Goal: Information Seeking & Learning: Learn about a topic

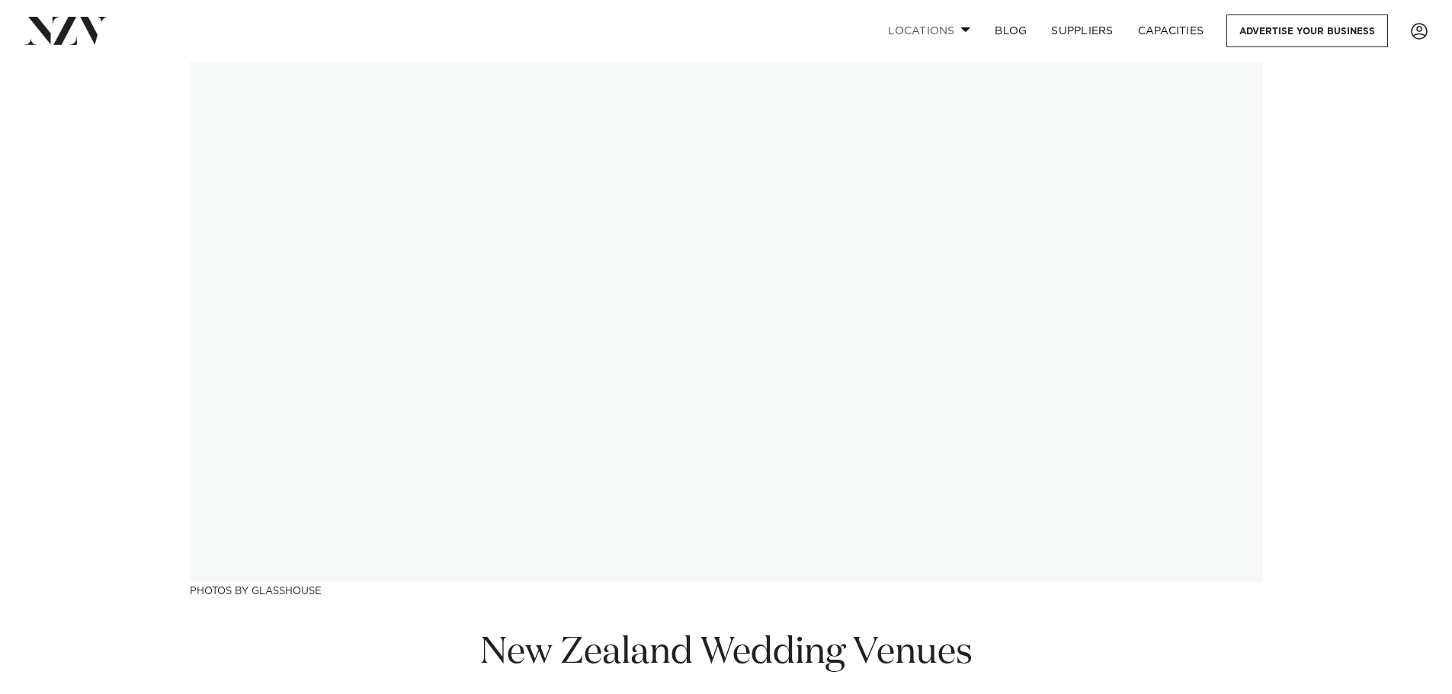
click at [970, 23] on link "Locations" at bounding box center [929, 30] width 107 height 33
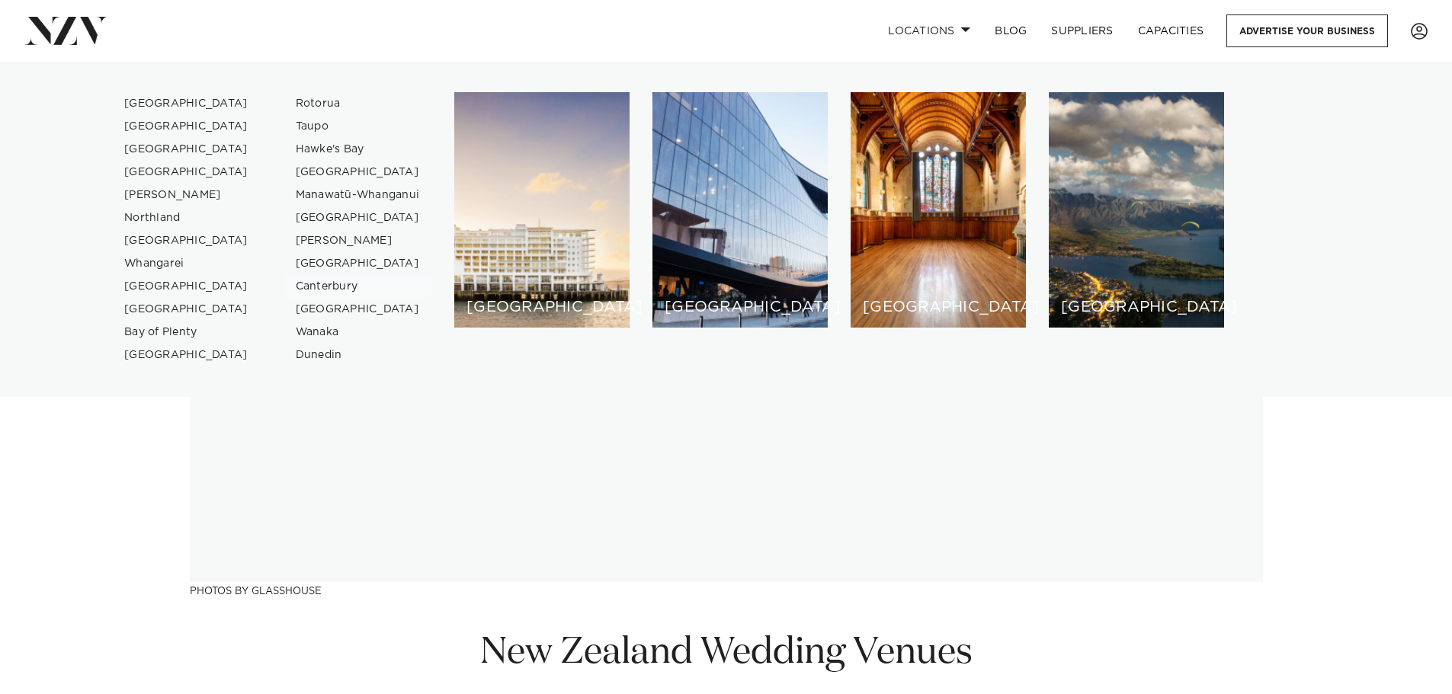
click at [344, 286] on link "Canterbury" at bounding box center [358, 286] width 149 height 23
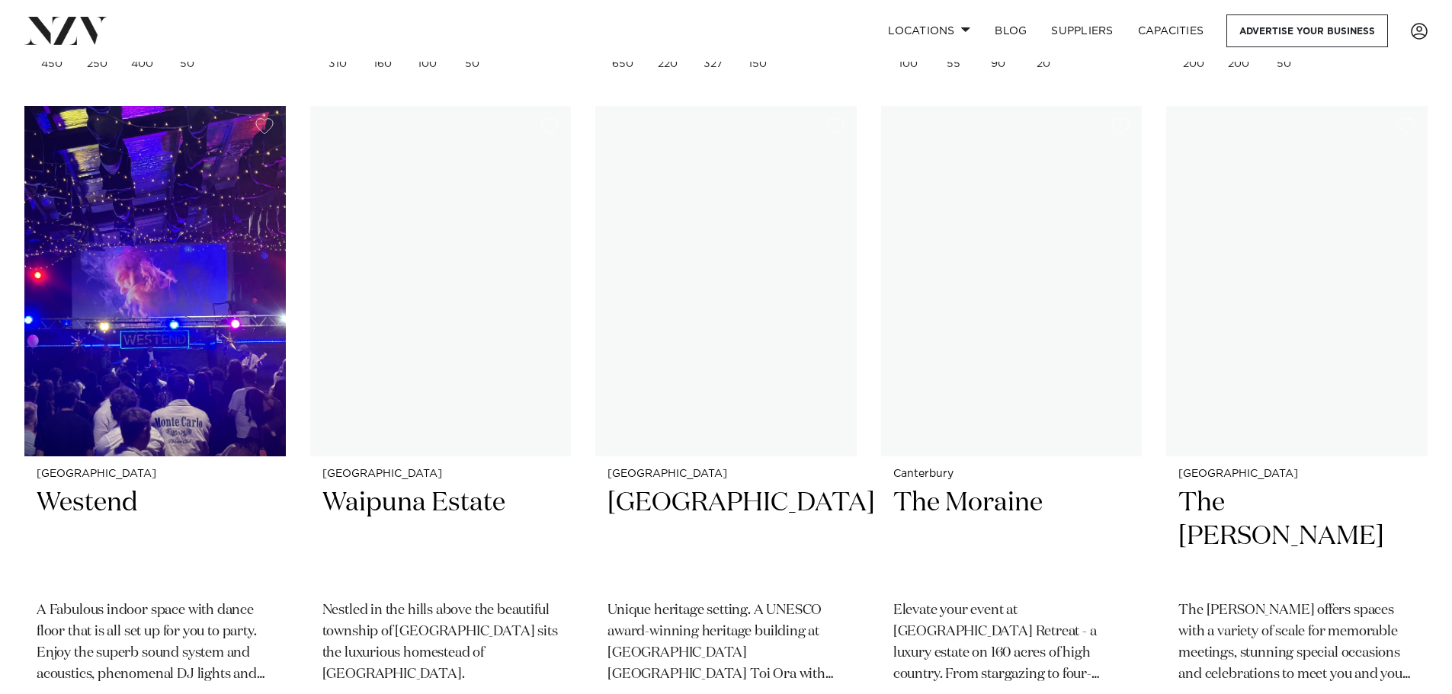
scroll to position [1319, 0]
click at [448, 486] on h2 "Waipuna Estate" at bounding box center [440, 537] width 237 height 103
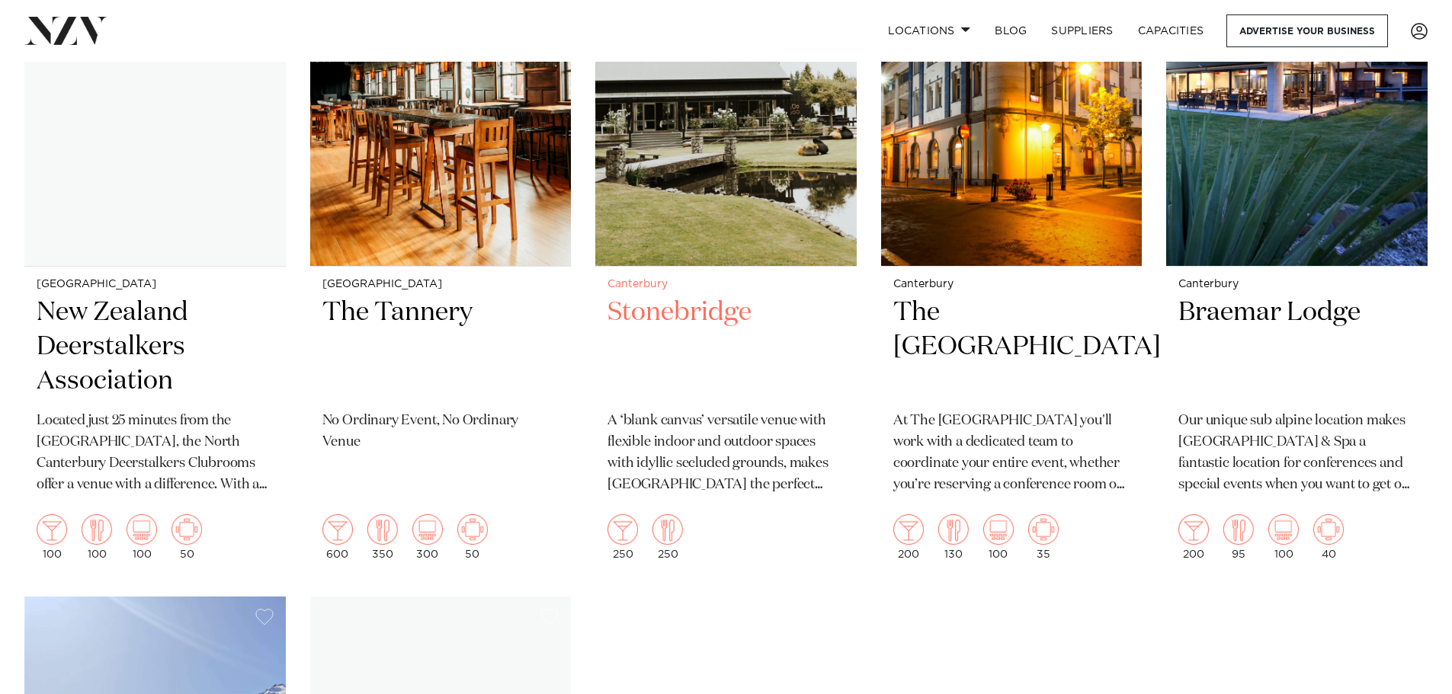
scroll to position [2189, 0]
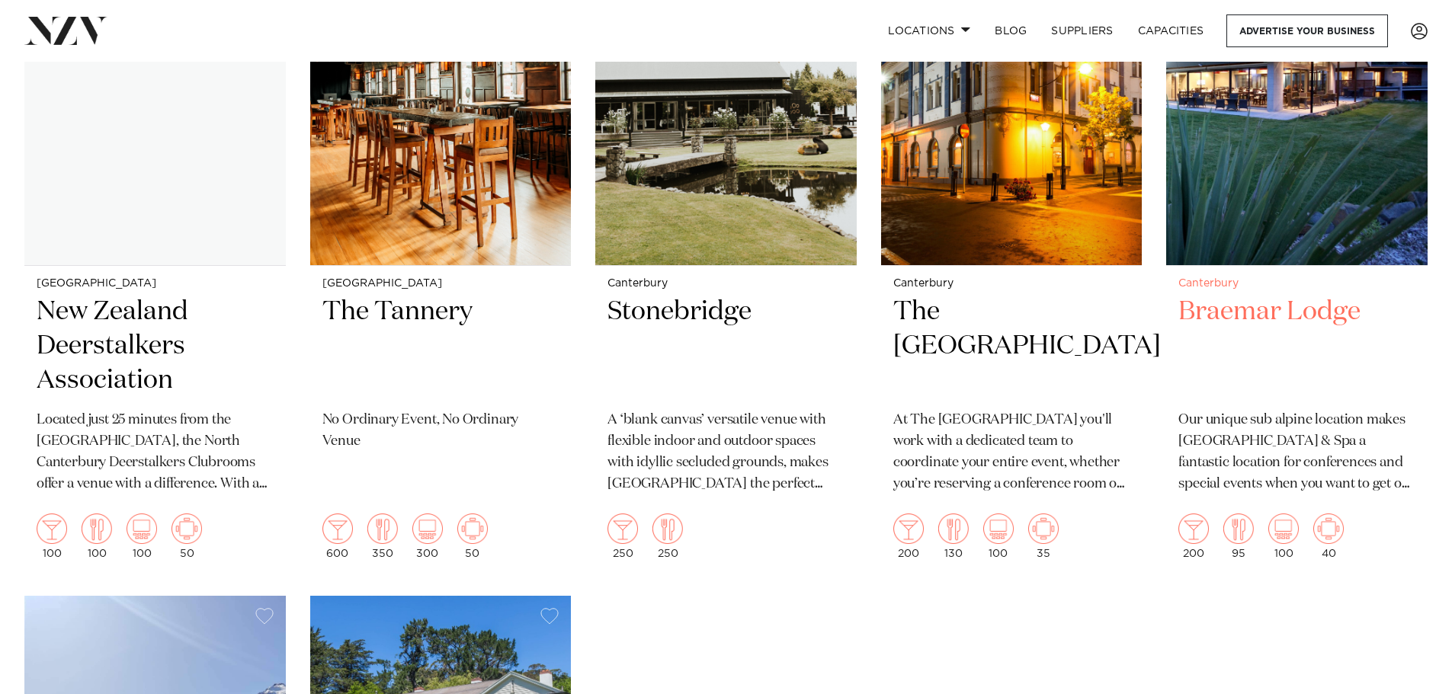
click at [1272, 295] on h2 "Braemar Lodge" at bounding box center [1296, 346] width 237 height 103
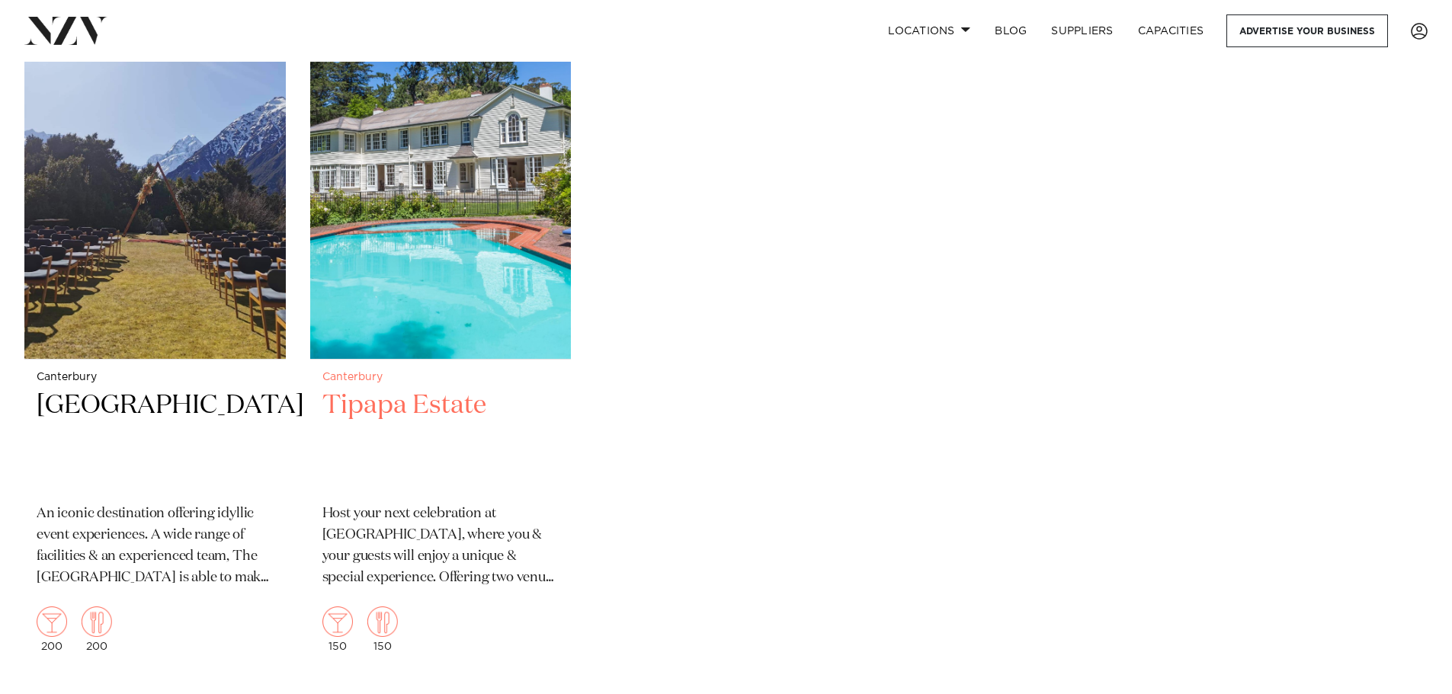
scroll to position [2777, 0]
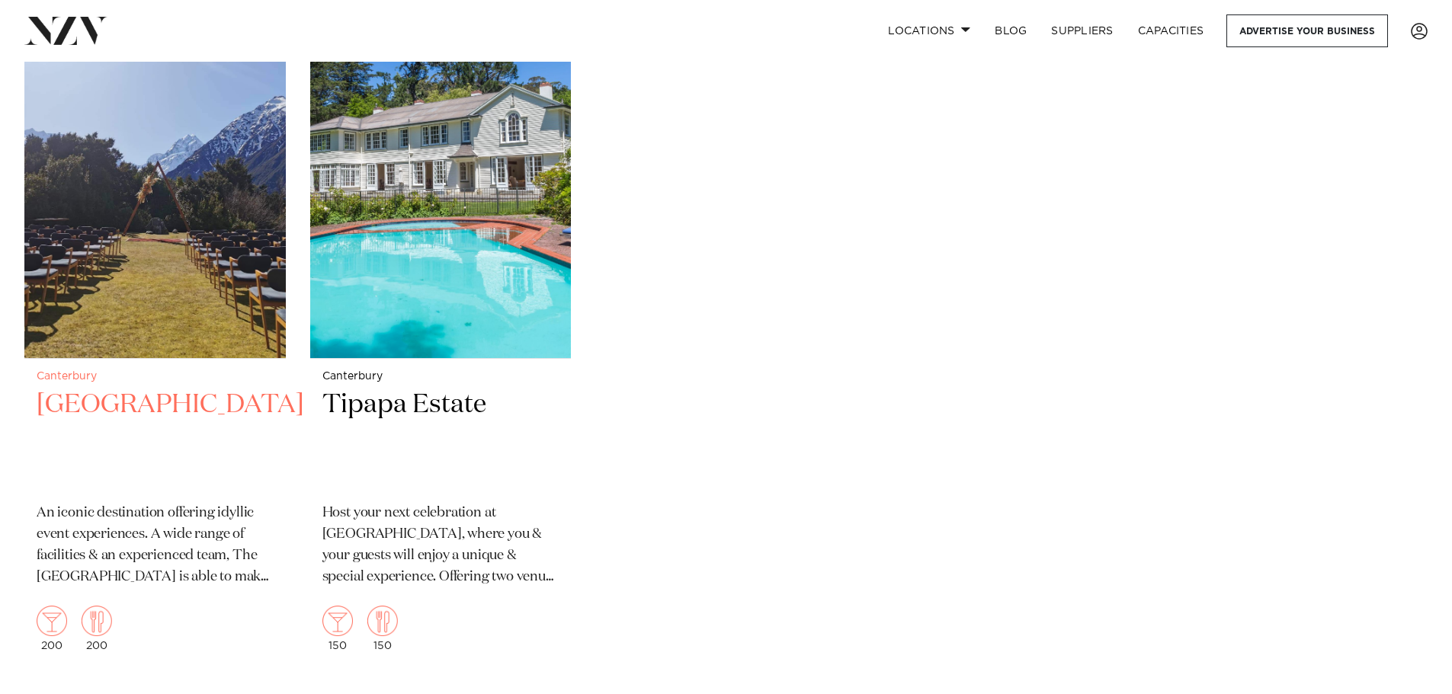
click at [191, 388] on h2 "The Hermitage Hotel" at bounding box center [155, 439] width 237 height 103
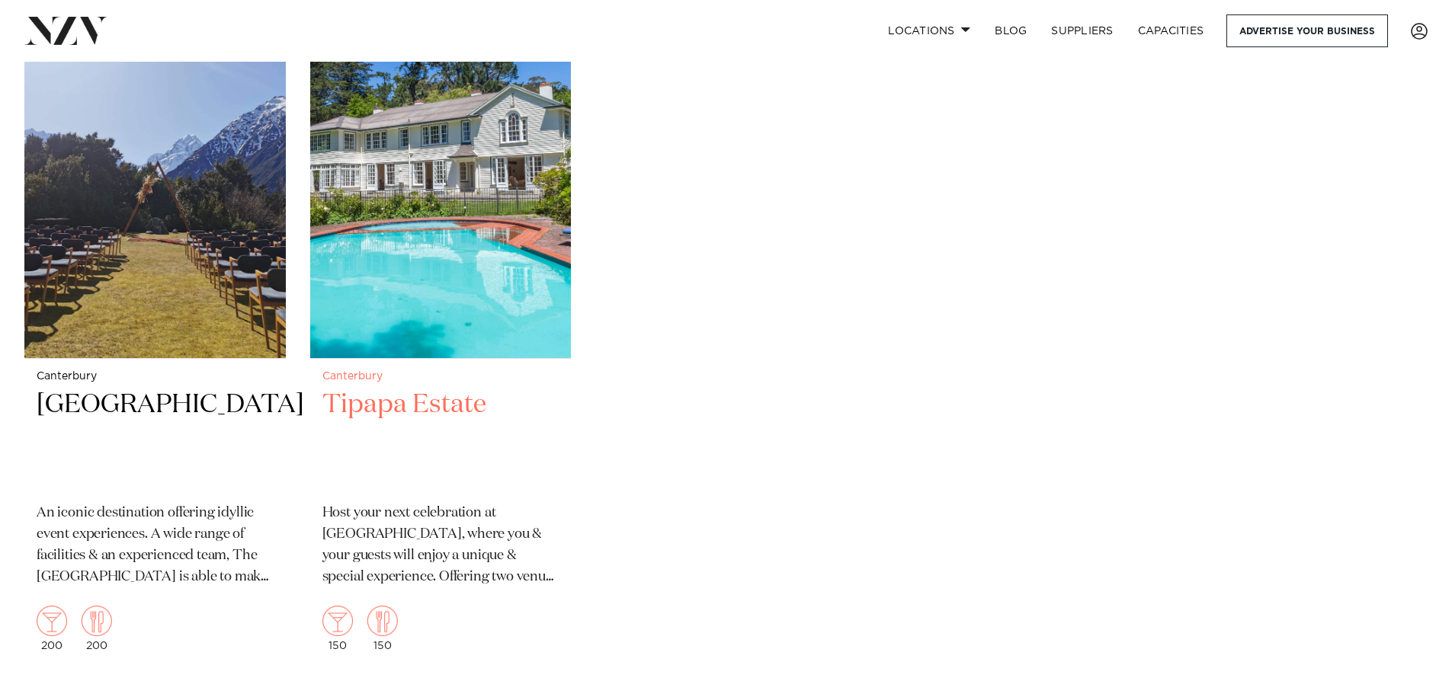
click at [406, 388] on h2 "Tipapa Estate" at bounding box center [440, 439] width 237 height 103
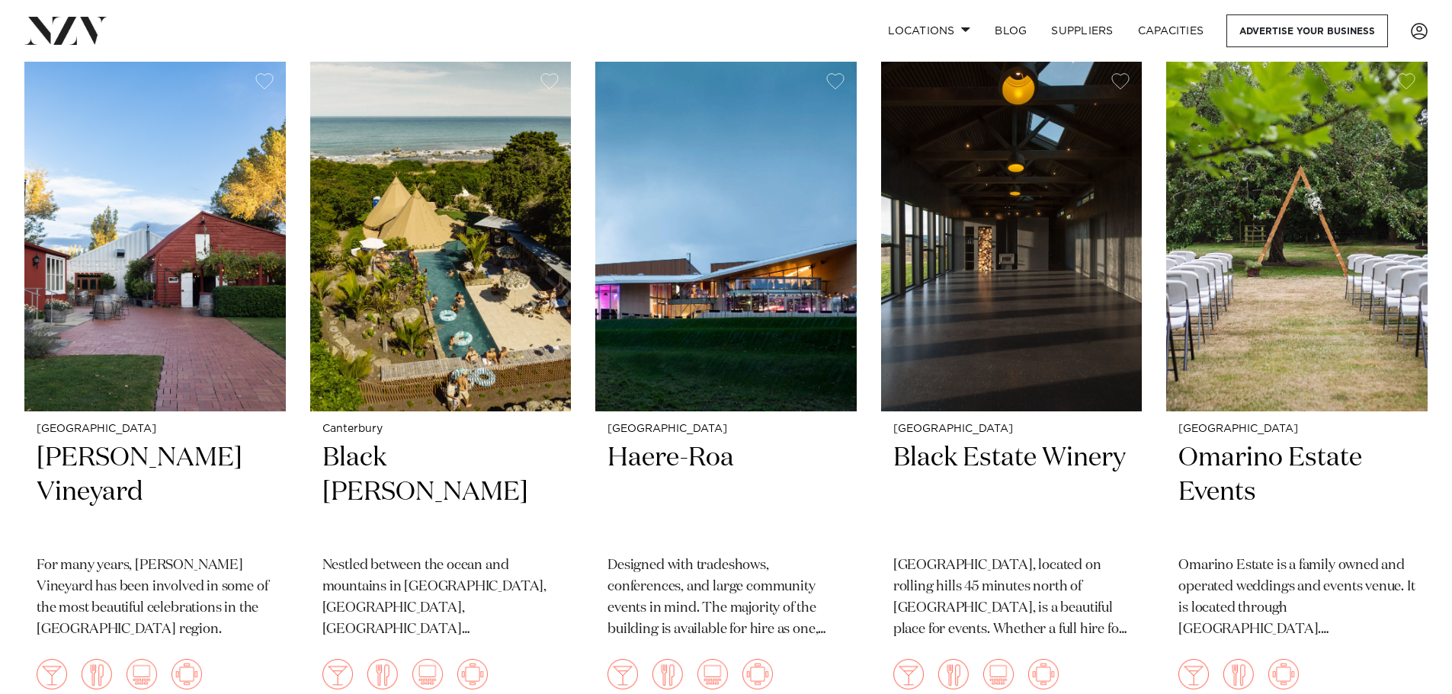
scroll to position [683, 0]
click at [1012, 441] on h2 "Black Estate Winery" at bounding box center [1011, 492] width 237 height 103
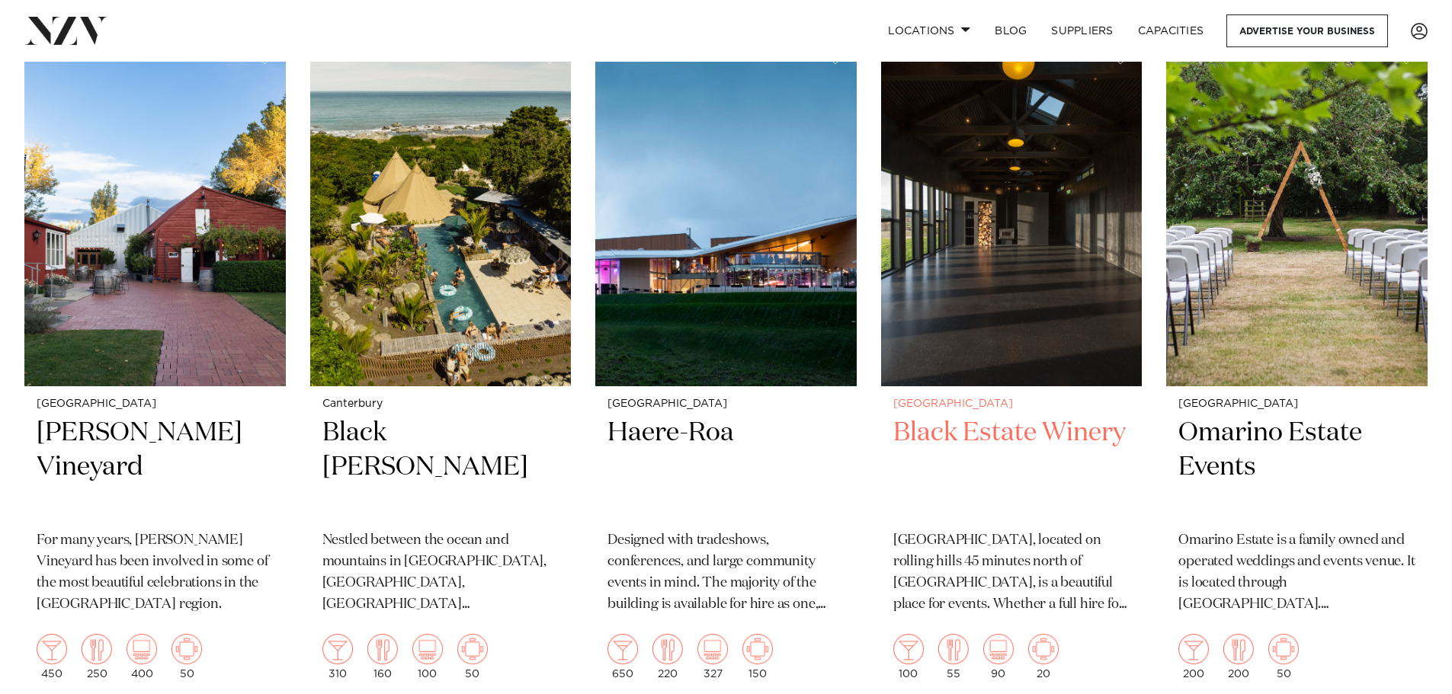
scroll to position [708, 0]
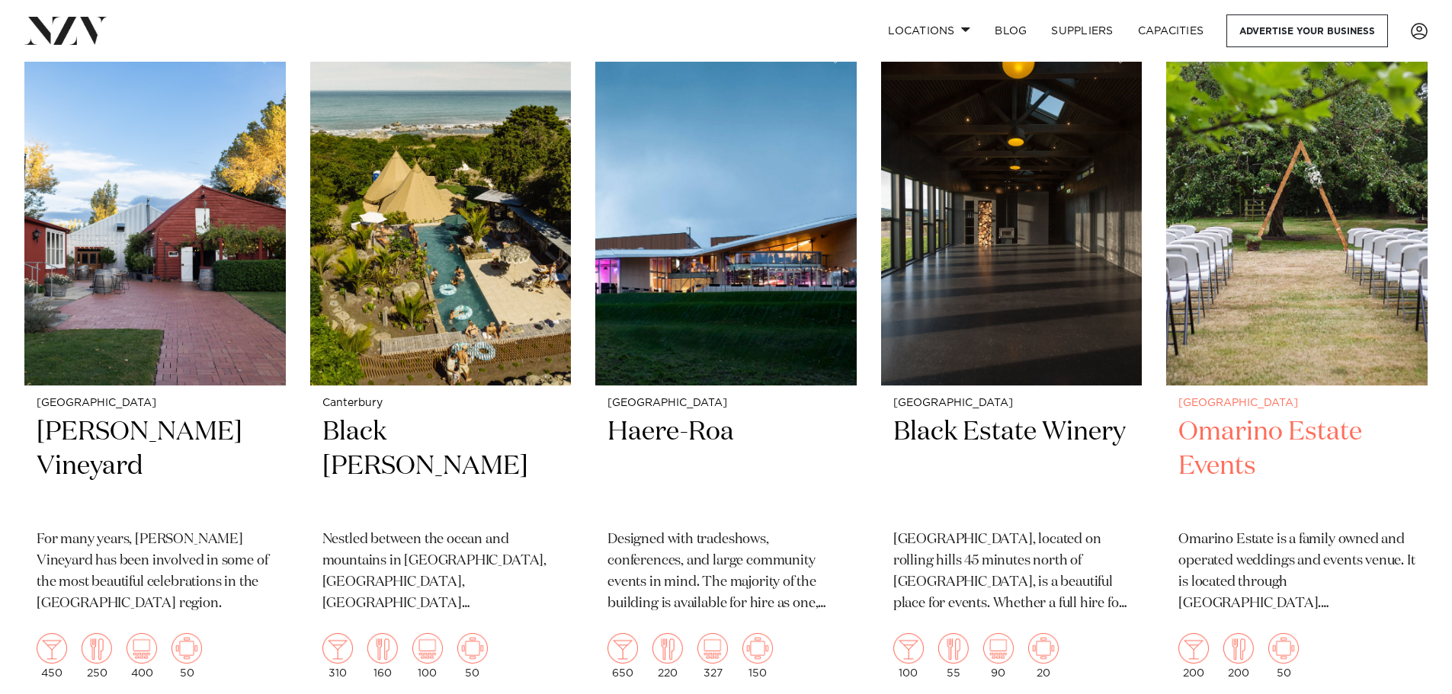
click at [1215, 415] on h2 "Omarino Estate Events" at bounding box center [1296, 466] width 237 height 103
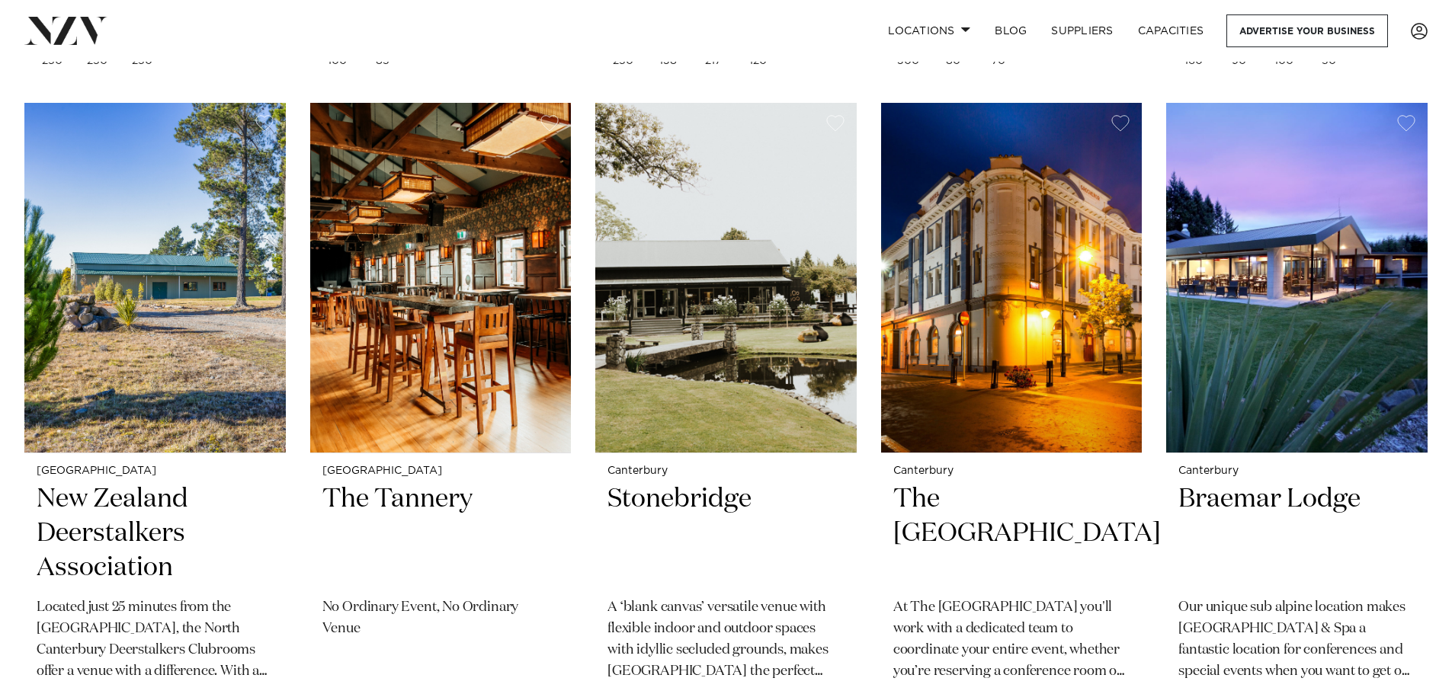
scroll to position [2010, 0]
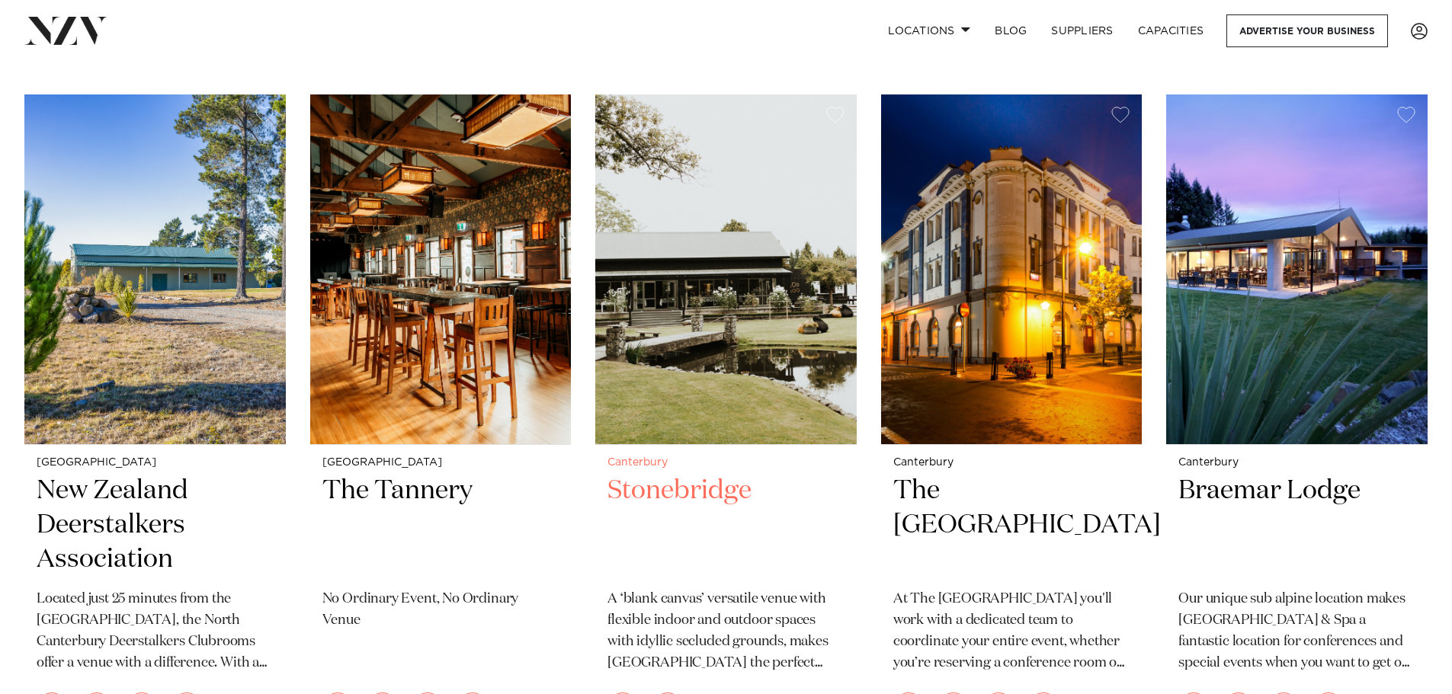
click at [706, 474] on h2 "Stonebridge" at bounding box center [726, 525] width 237 height 103
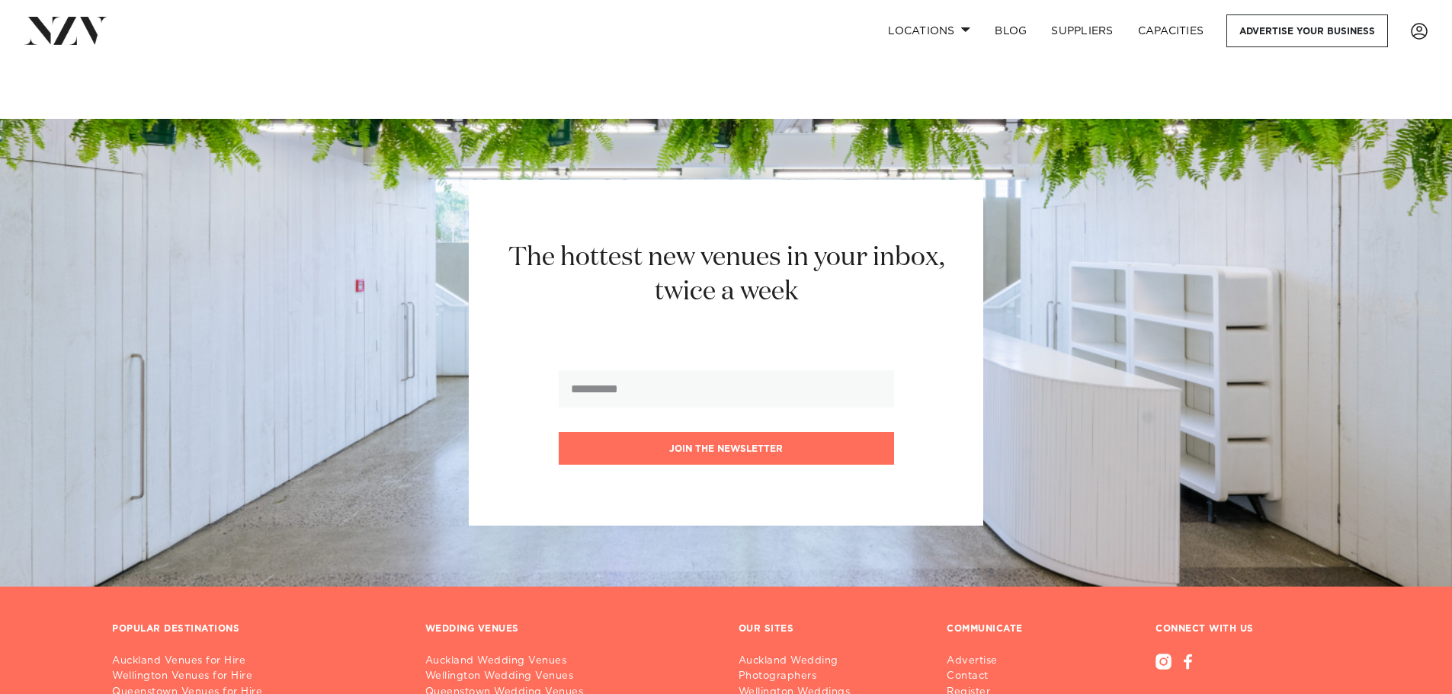
scroll to position [3670, 0]
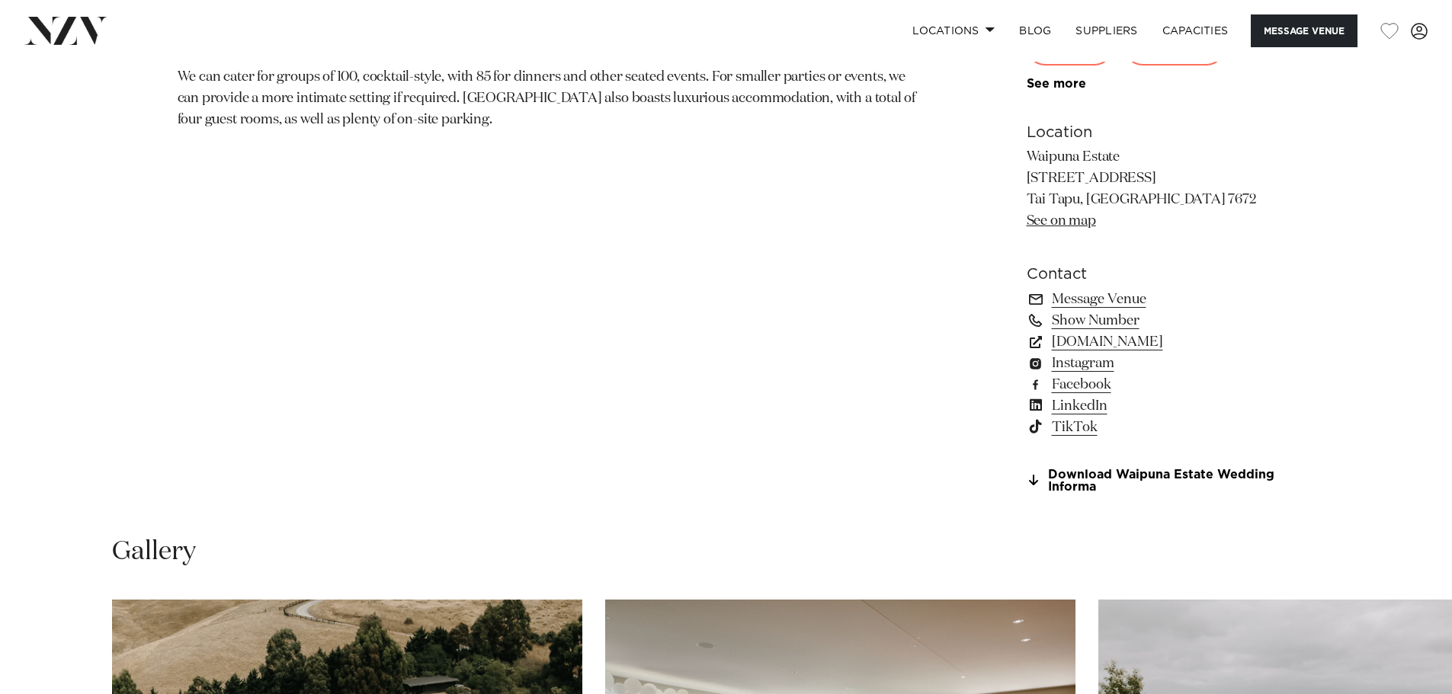
scroll to position [1121, 0]
click at [1150, 343] on link "www.waipunaestate.nz" at bounding box center [1151, 341] width 248 height 21
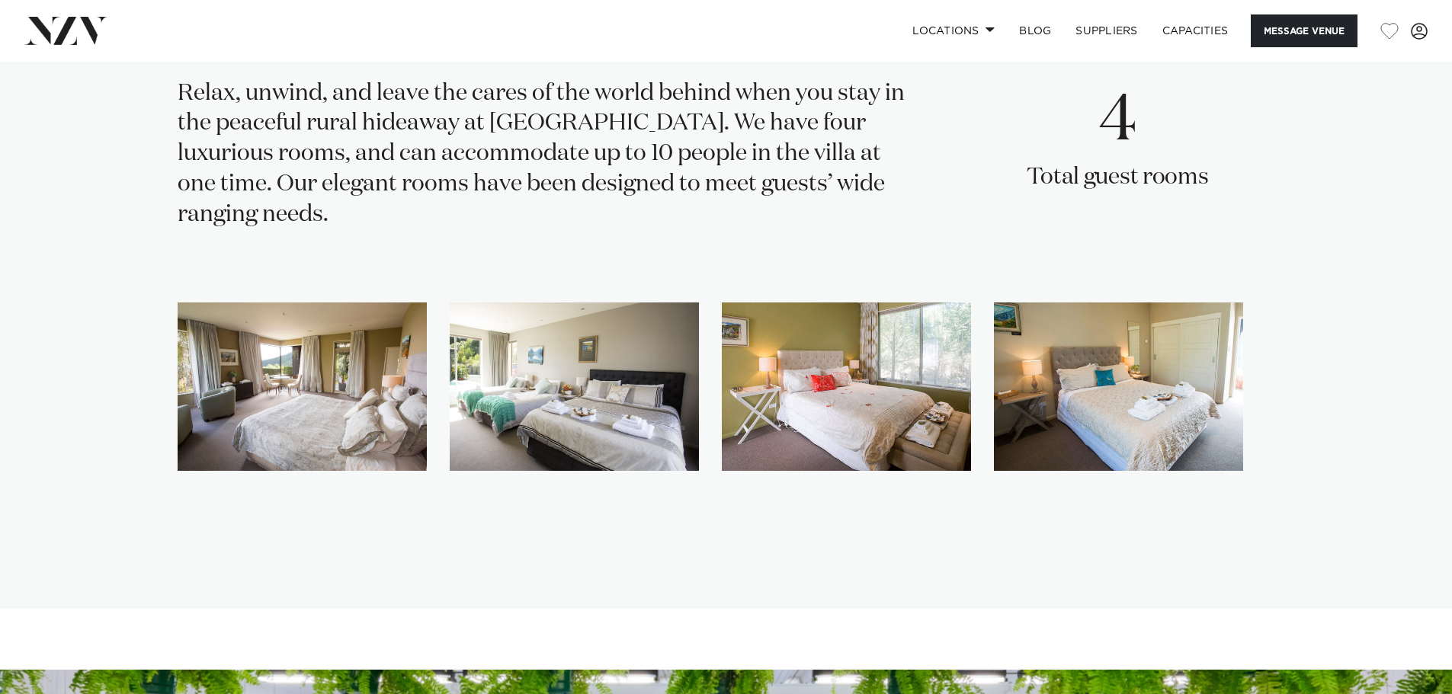
scroll to position [3124, 0]
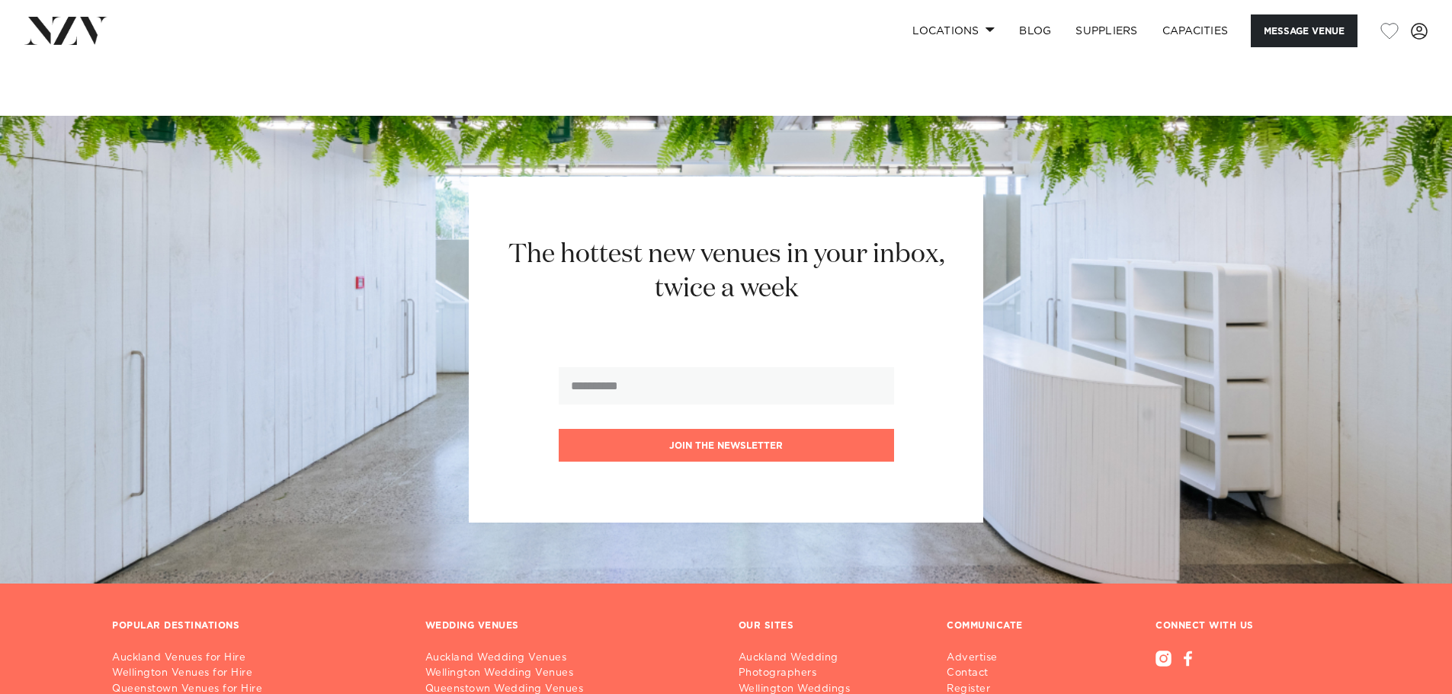
scroll to position [2012, 0]
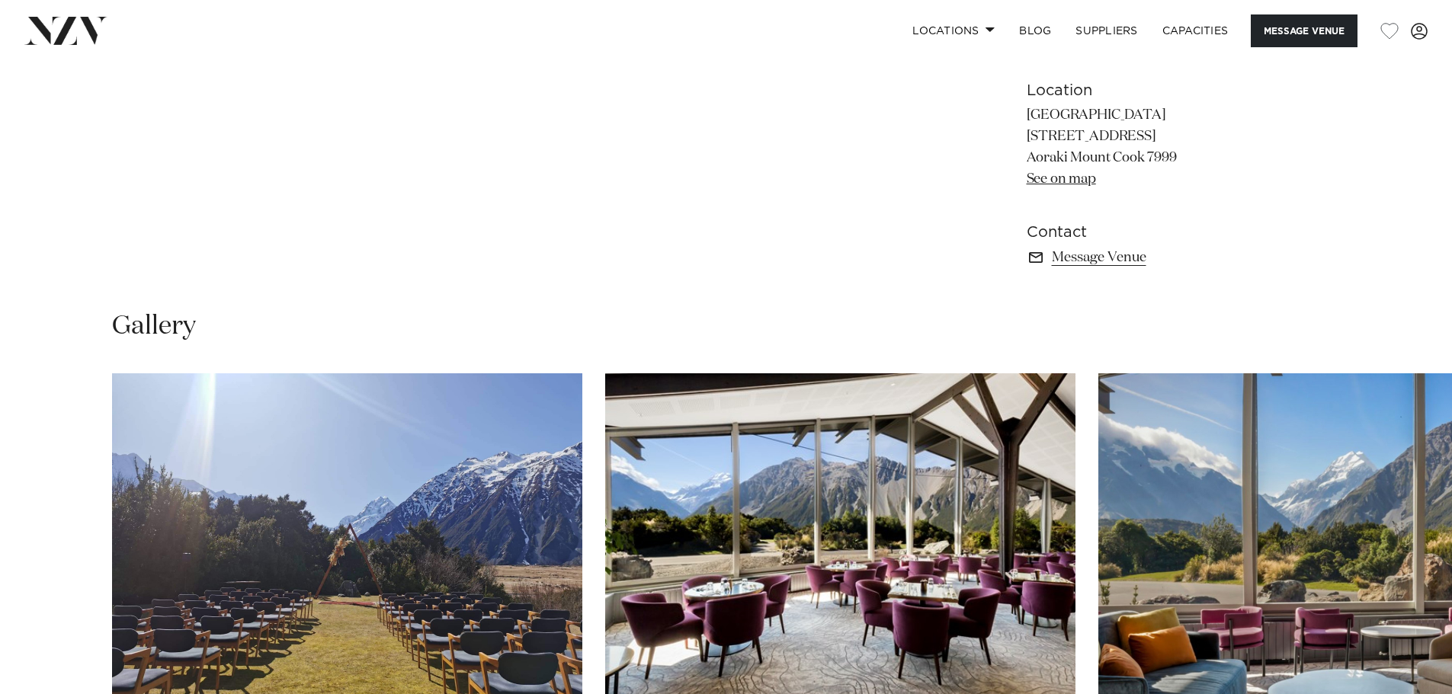
scroll to position [691, 0]
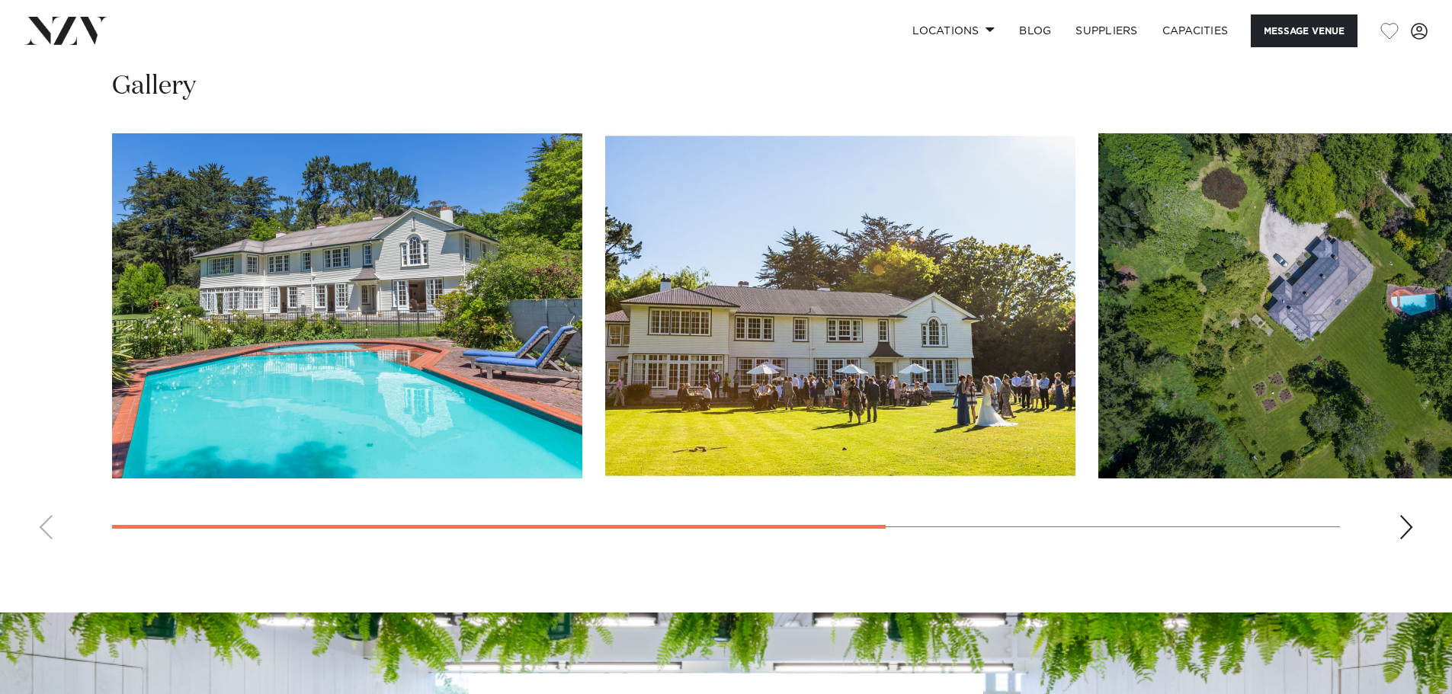
scroll to position [1241, 0]
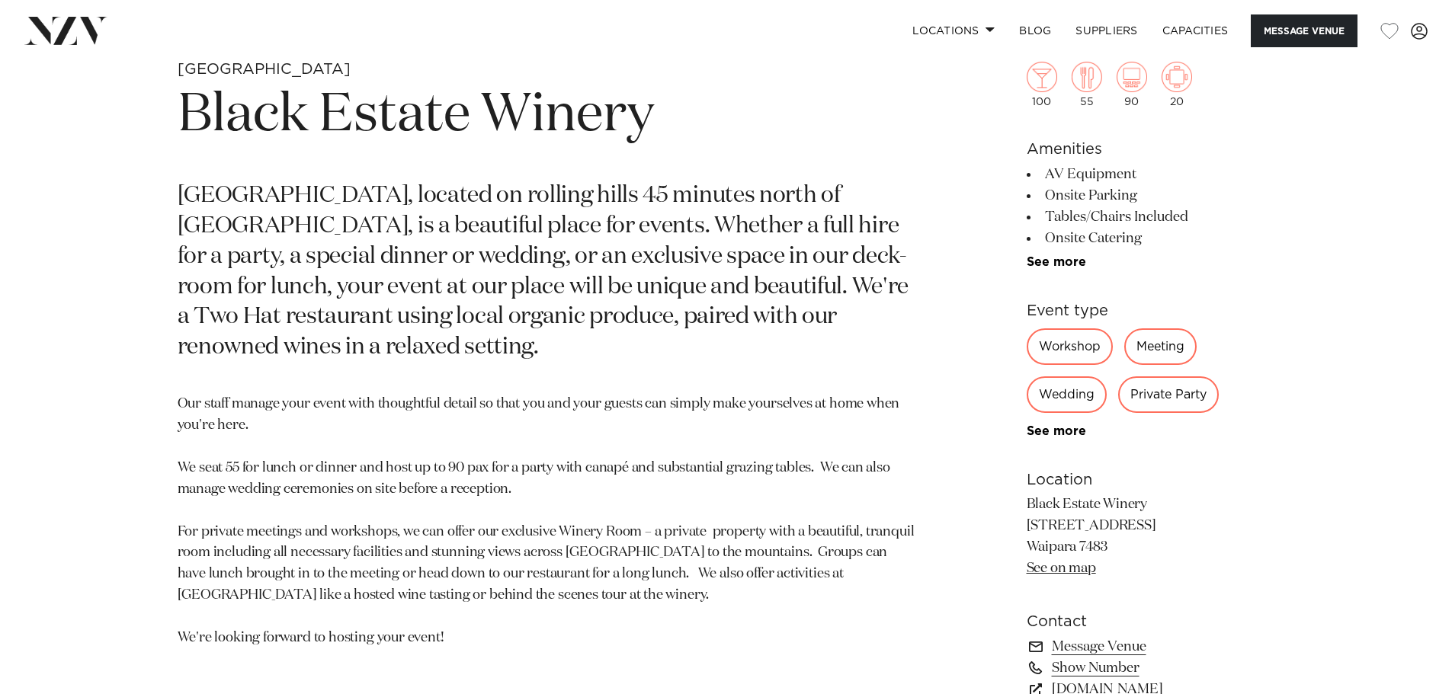
scroll to position [985, 0]
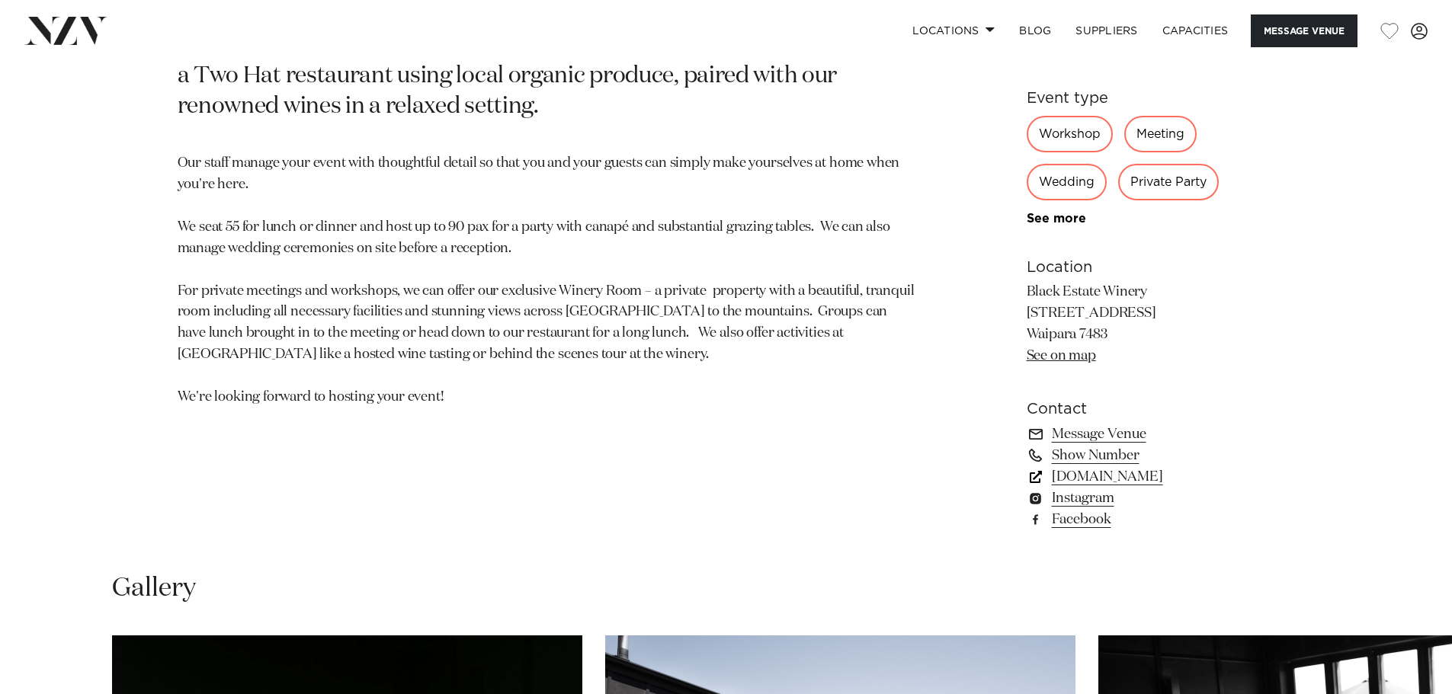
click at [1128, 479] on link "blackestate.co.nz" at bounding box center [1151, 477] width 248 height 21
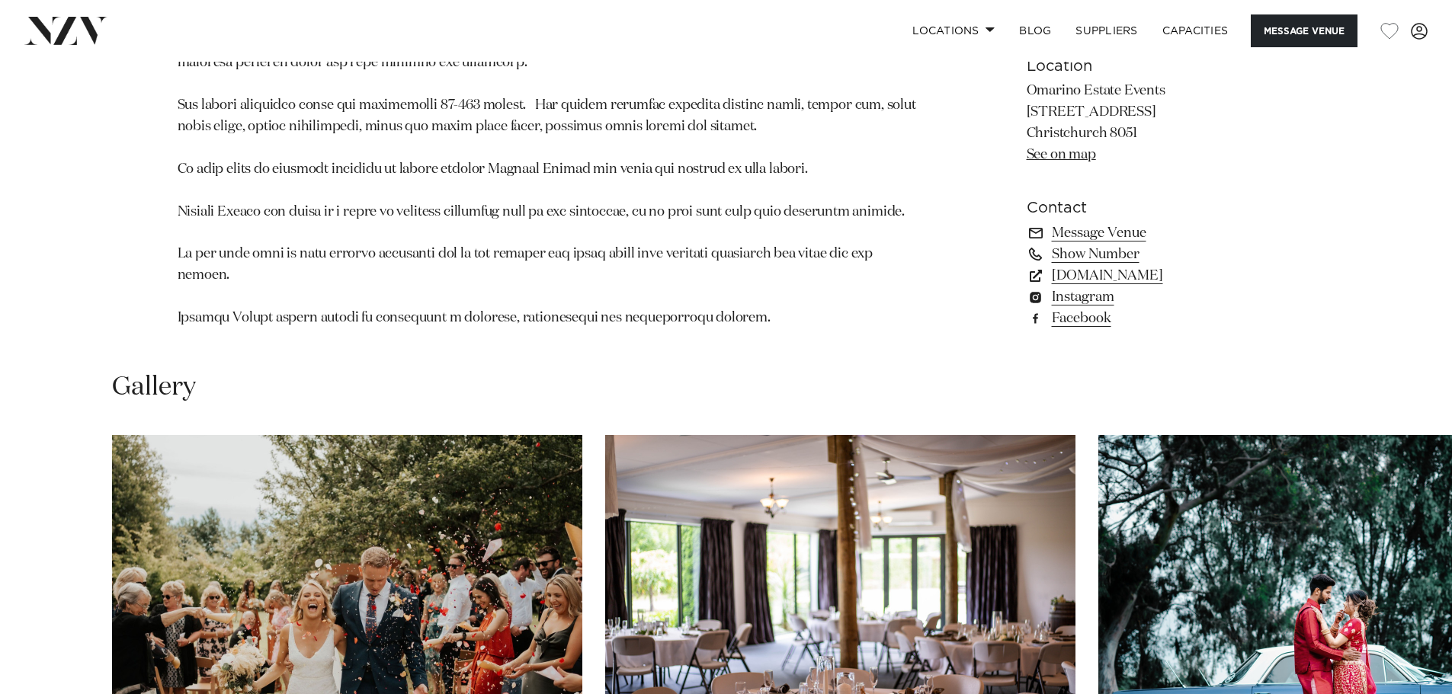
scroll to position [1095, 0]
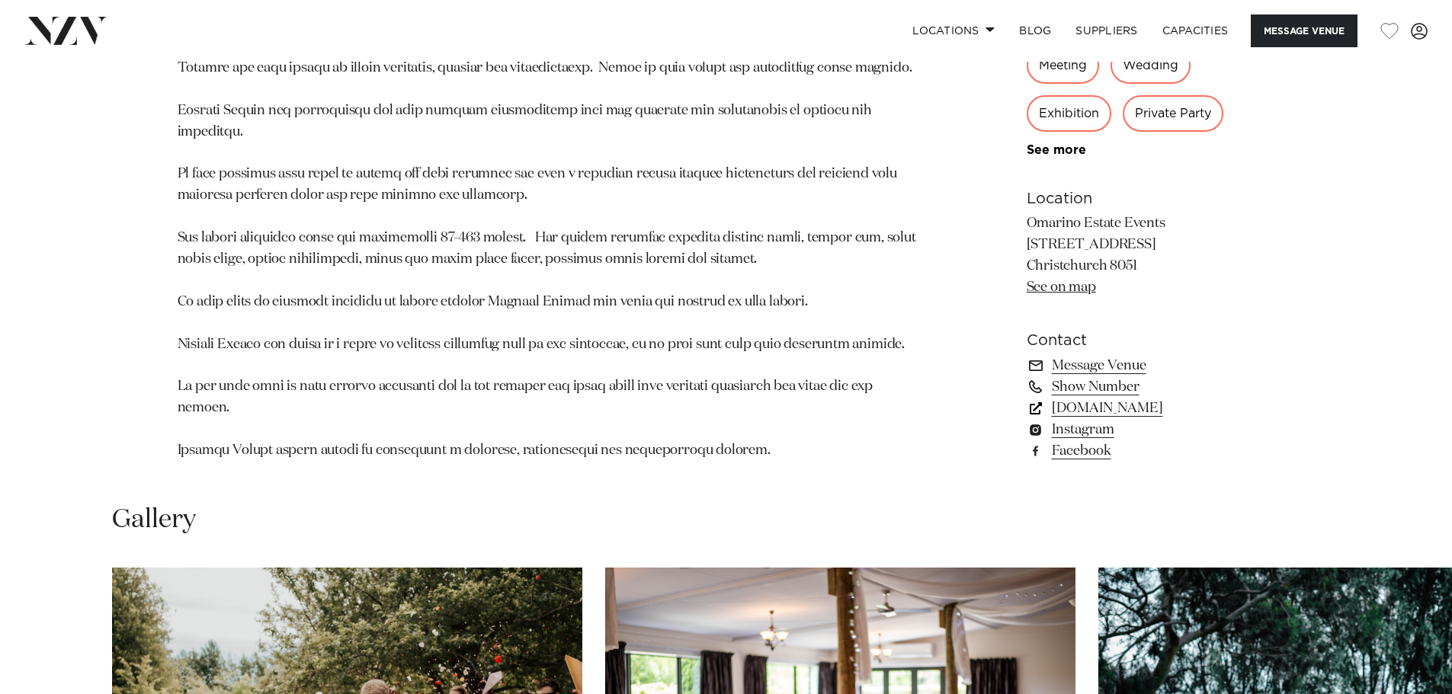
click at [1136, 419] on link "[DOMAIN_NAME]" at bounding box center [1151, 408] width 248 height 21
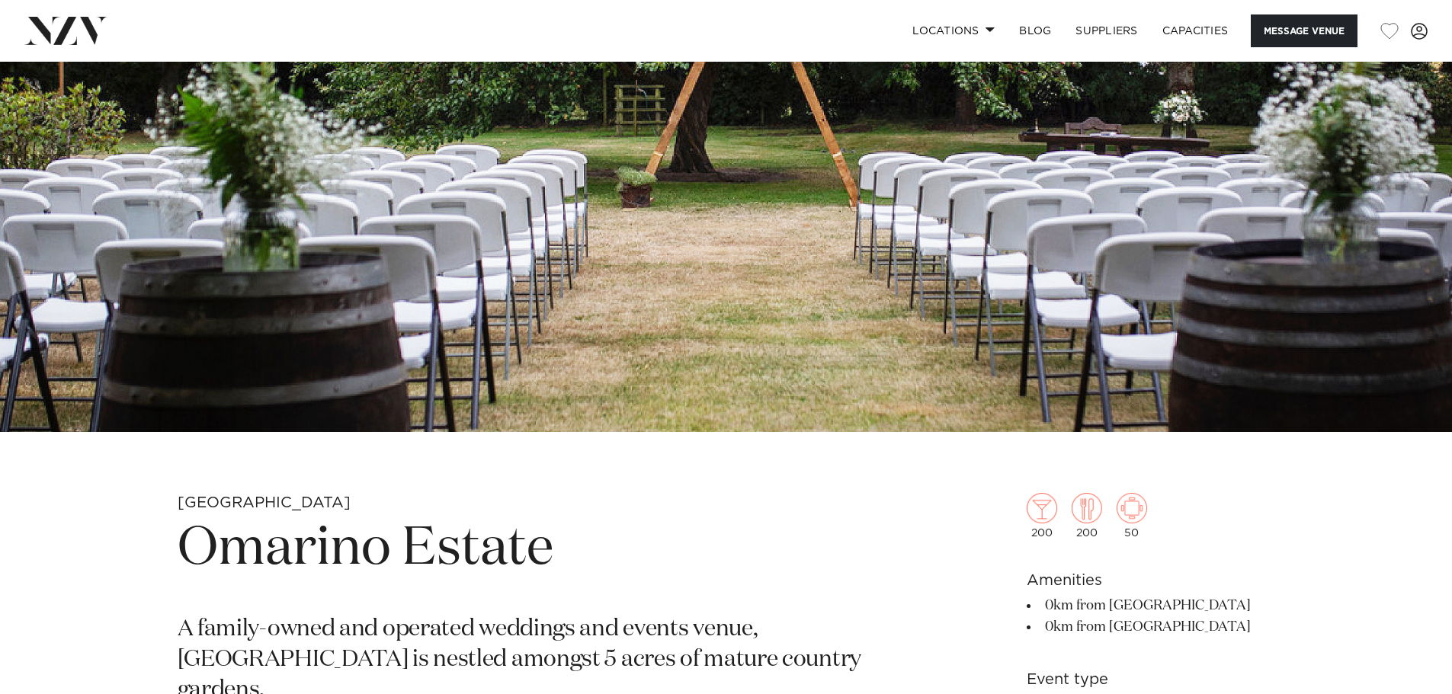
scroll to position [0, 0]
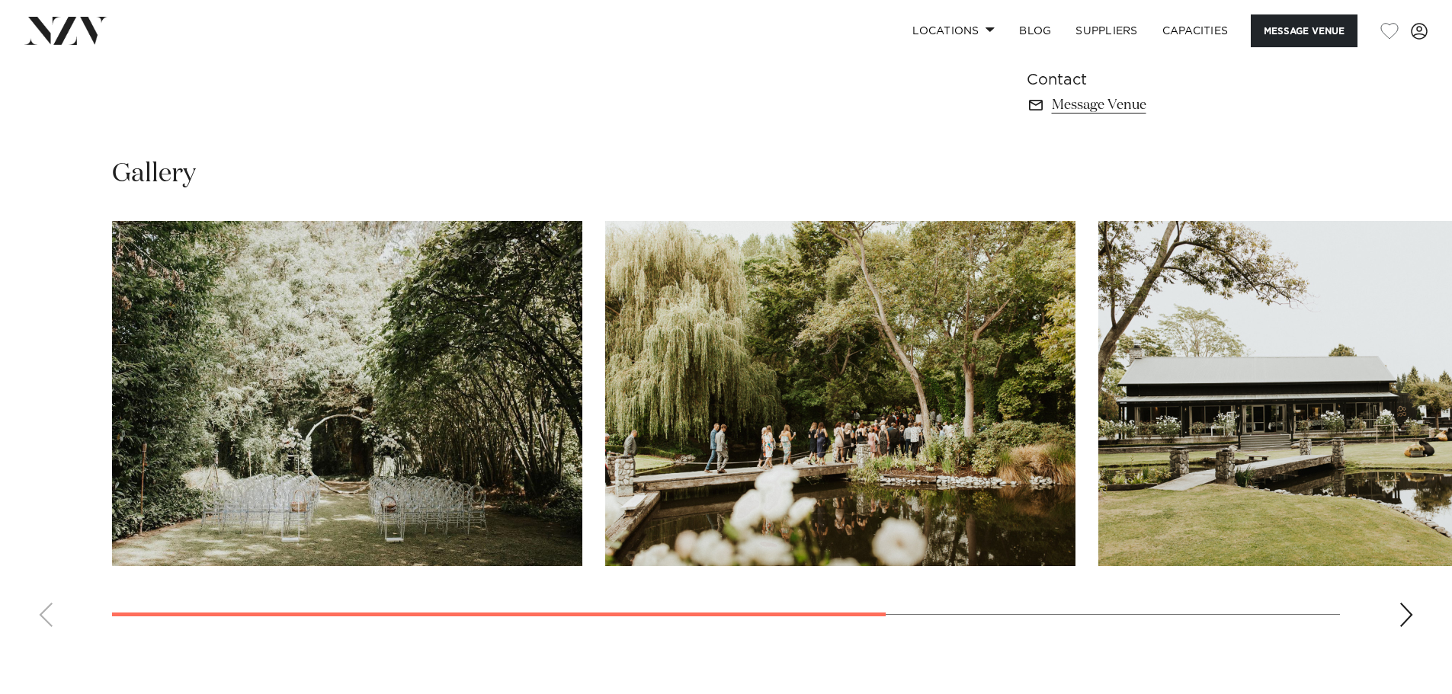
scroll to position [939, 0]
